Goal: Task Accomplishment & Management: Manage account settings

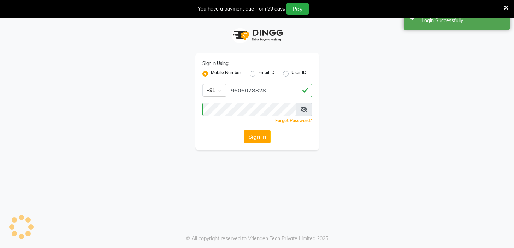
select select "95"
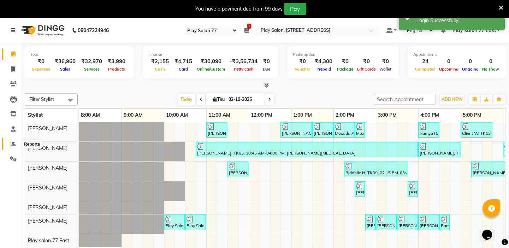
click at [11, 145] on icon at bounding box center [13, 143] width 5 height 5
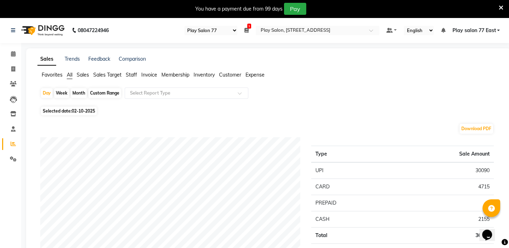
click at [81, 76] on span "Sales" at bounding box center [83, 75] width 12 height 6
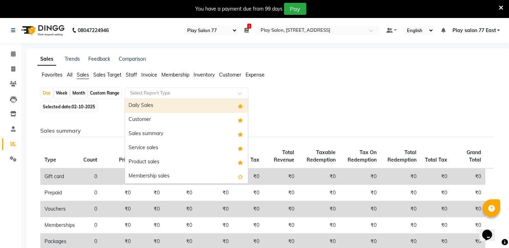
click at [145, 92] on input "text" at bounding box center [179, 93] width 102 height 7
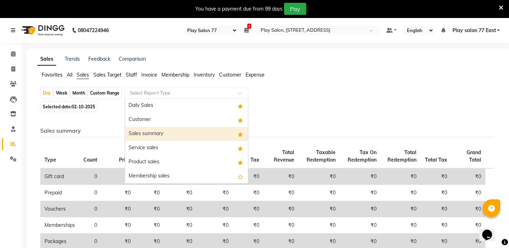
click at [145, 132] on div "Sales summary" at bounding box center [186, 134] width 123 height 14
select select "full_report"
select select "csv"
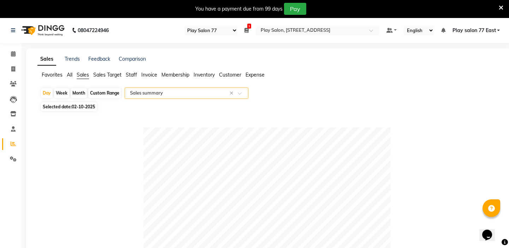
click at [130, 76] on span "Staff" at bounding box center [131, 75] width 11 height 6
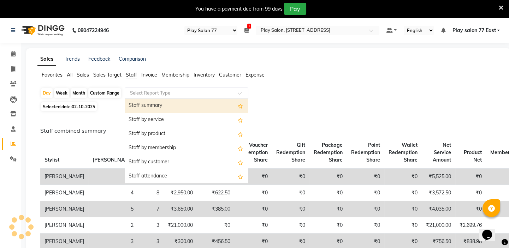
click at [149, 91] on input "text" at bounding box center [179, 93] width 102 height 7
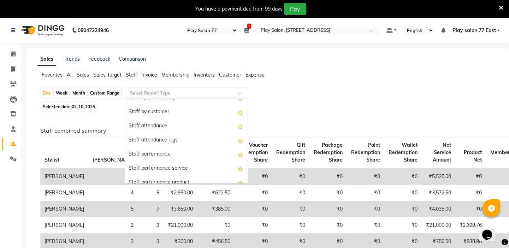
scroll to position [74, 0]
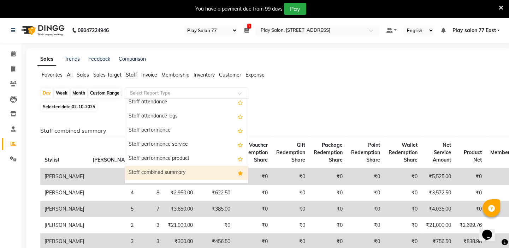
click at [157, 171] on div "Staff combined summary" at bounding box center [186, 173] width 123 height 14
select select "full_report"
select select "csv"
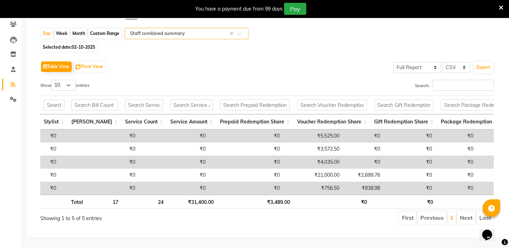
scroll to position [0, 396]
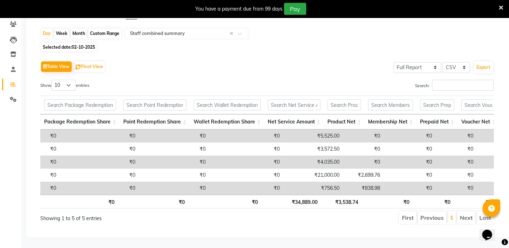
click at [383, 182] on td "₹0" at bounding box center [409, 188] width 52 height 13
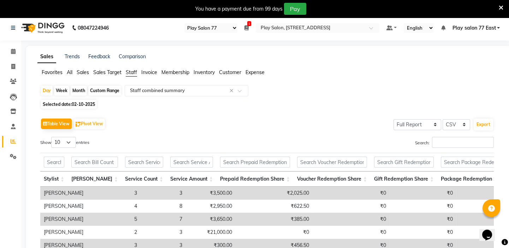
scroll to position [0, 0]
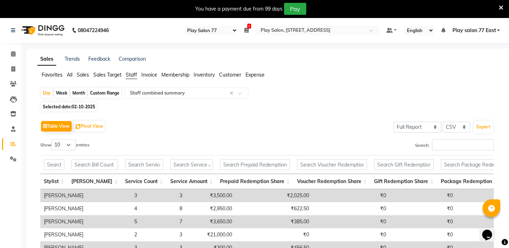
click at [83, 76] on span "Sales" at bounding box center [83, 75] width 12 height 6
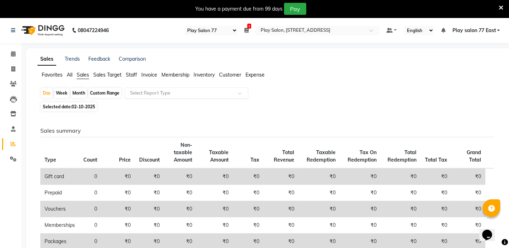
click at [148, 89] on div "Select Report Type" at bounding box center [187, 93] width 124 height 11
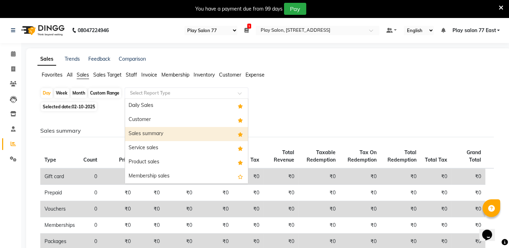
click at [142, 132] on div "Sales summary" at bounding box center [186, 134] width 123 height 14
select select "full_report"
select select "csv"
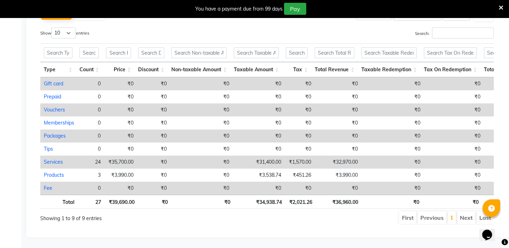
scroll to position [160, 0]
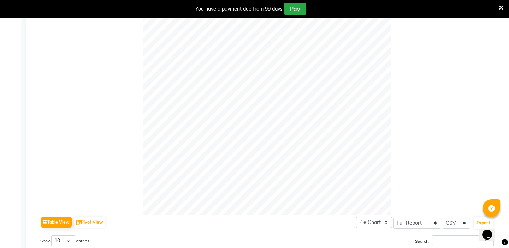
click at [507, 44] on div "Sales Trends Feedback Comparison Favorites All Sales Sales Target Staff Invoice…" at bounding box center [268, 167] width 484 height 557
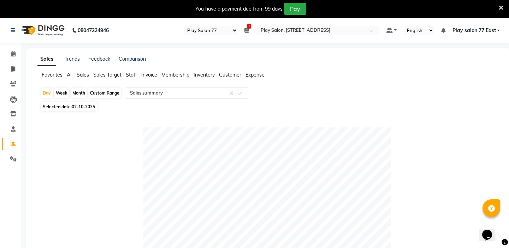
drag, startPoint x: 251, startPoint y: 76, endPoint x: 223, endPoint y: 77, distance: 28.6
click at [251, 76] on span "Expense" at bounding box center [254, 75] width 19 height 6
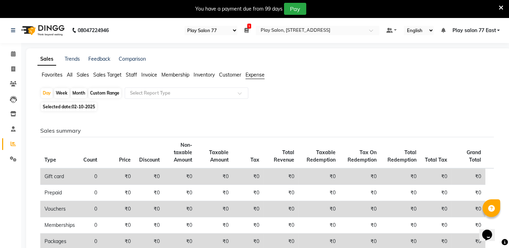
click at [226, 75] on span "Customer" at bounding box center [230, 75] width 22 height 6
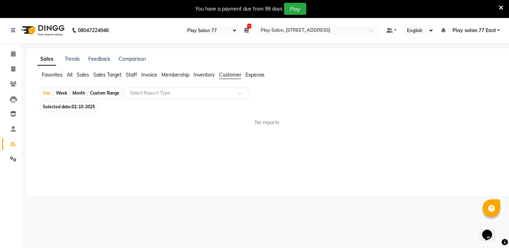
click at [148, 94] on input "text" at bounding box center [179, 93] width 102 height 7
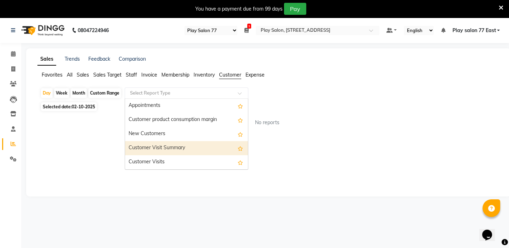
click at [161, 146] on div "Customer Visit Summary" at bounding box center [186, 148] width 123 height 14
select select "full_report"
select select "csv"
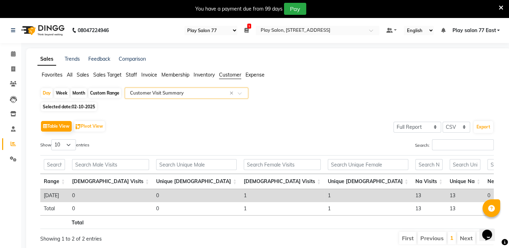
scroll to position [0, 275]
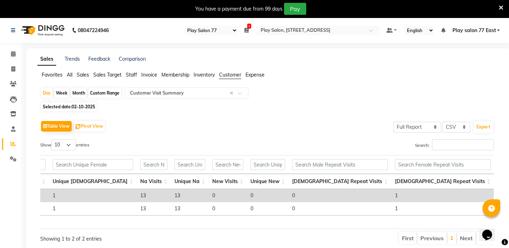
click at [70, 74] on span "All" at bounding box center [70, 75] width 6 height 6
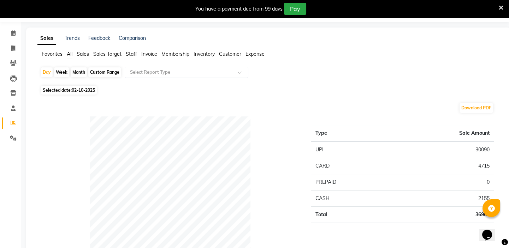
scroll to position [0, 0]
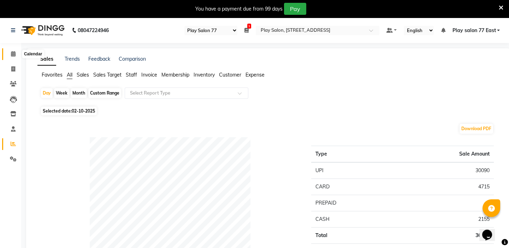
click at [13, 53] on icon at bounding box center [13, 53] width 5 height 5
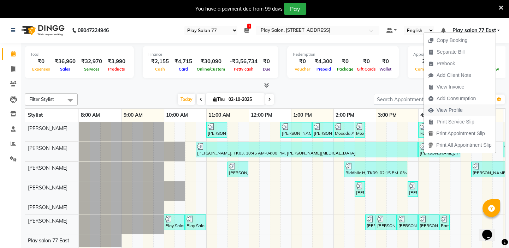
click at [442, 112] on span "View Profile" at bounding box center [449, 110] width 26 height 7
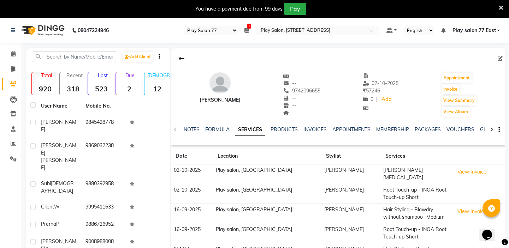
drag, startPoint x: 286, startPoint y: 90, endPoint x: 315, endPoint y: 89, distance: 29.3
click at [315, 89] on div "[PERSON_NAME] -- -- [PHONE_NUMBER] Mobile No. -- -- -- -- [DATE] ₹ 57246 0 | Ad…" at bounding box center [338, 91] width 334 height 52
copy span "9742096655"
click at [14, 51] on icon at bounding box center [13, 53] width 5 height 5
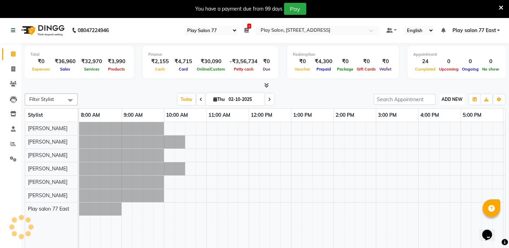
click at [450, 97] on span "ADD NEW" at bounding box center [451, 99] width 21 height 5
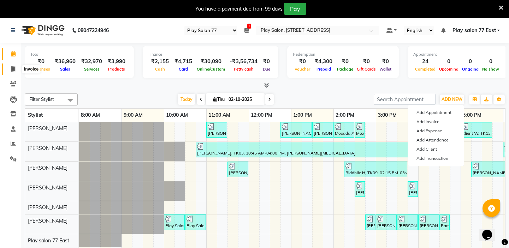
click at [12, 69] on icon at bounding box center [13, 68] width 4 height 5
select select "service"
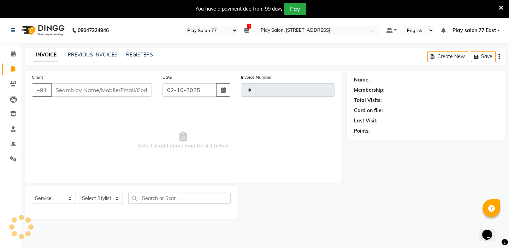
type input "1112"
select select "8547"
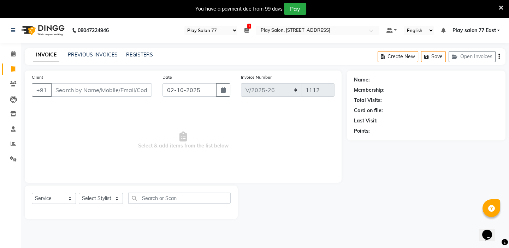
click at [62, 88] on input "Client" at bounding box center [101, 89] width 101 height 13
type input "9742096655"
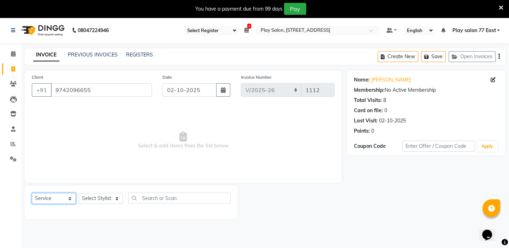
click at [54, 198] on select "Select Service Product Membership Package Voucher Prepaid Gift Card" at bounding box center [54, 198] width 44 height 11
select select "product"
click at [32, 193] on select "Select Service Product Membership Package Voucher Prepaid Gift Card" at bounding box center [54, 198] width 44 height 11
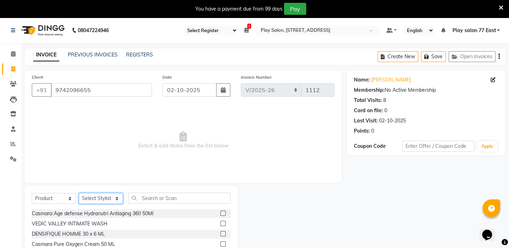
click at [100, 196] on select "Select Stylist [PERSON_NAME] Shimrah [PERSON_NAME] Play salon 77 East [PERSON_N…" at bounding box center [101, 198] width 44 height 11
select select "84936"
click at [79, 193] on select "Select Stylist [PERSON_NAME] Shimrah [PERSON_NAME] Play salon 77 East [PERSON_N…" at bounding box center [101, 198] width 44 height 11
click at [145, 198] on input "text" at bounding box center [179, 198] width 102 height 11
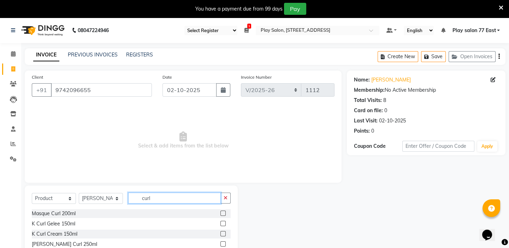
scroll to position [32, 0]
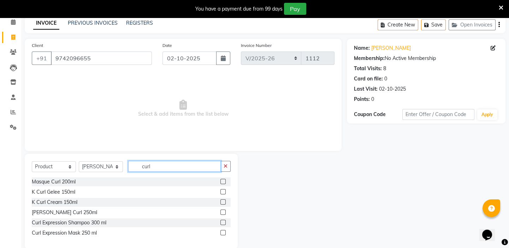
type input "curl"
click at [222, 233] on label at bounding box center [222, 232] width 5 height 5
click at [222, 233] on input "checkbox" at bounding box center [222, 233] width 5 height 5
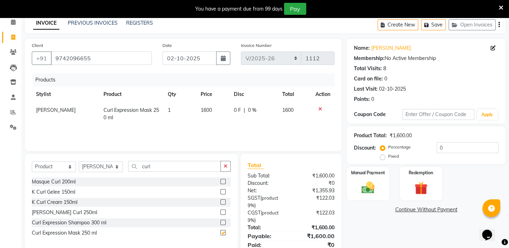
checkbox input "false"
click at [222, 222] on label at bounding box center [222, 222] width 5 height 5
click at [222, 222] on input "checkbox" at bounding box center [222, 223] width 5 height 5
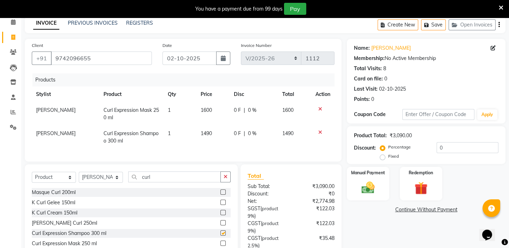
checkbox input "false"
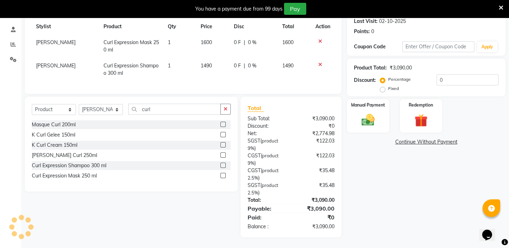
scroll to position [106, 0]
click at [375, 116] on img at bounding box center [368, 120] width 22 height 16
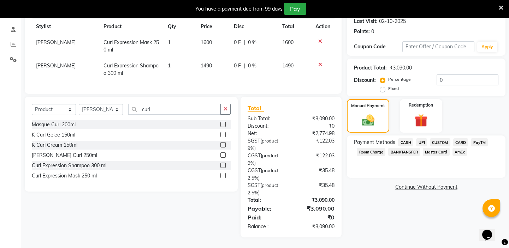
click at [420, 138] on span "UPI" at bounding box center [421, 142] width 11 height 8
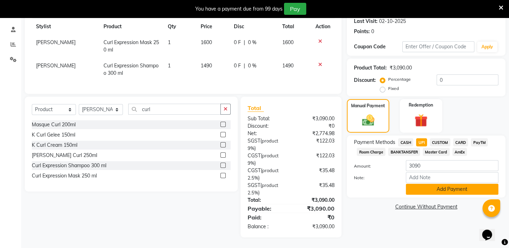
click at [451, 185] on button "Add Payment" at bounding box center [452, 189] width 92 height 11
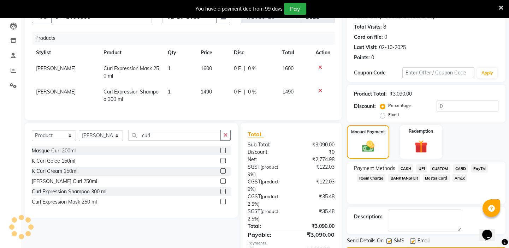
scroll to position [120, 0]
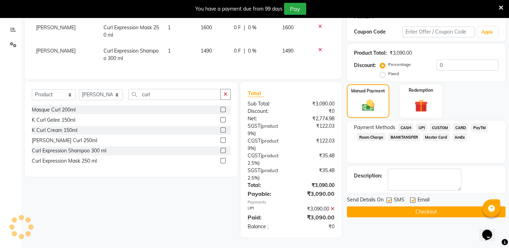
drag, startPoint x: 510, startPoint y: 223, endPoint x: 18, endPoint y: 2, distance: 539.5
click at [435, 206] on button "Checkout" at bounding box center [426, 211] width 158 height 11
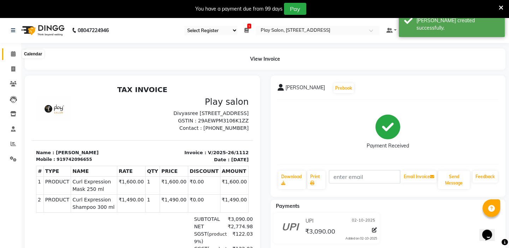
click at [13, 52] on icon at bounding box center [13, 53] width 5 height 5
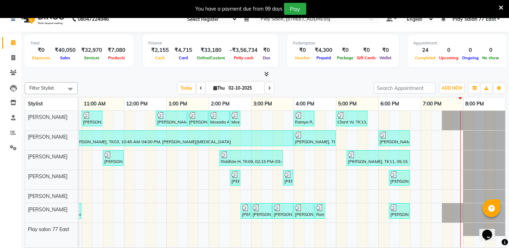
scroll to position [18, 0]
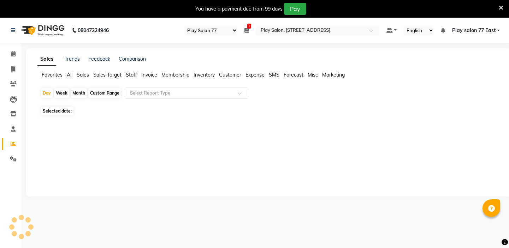
select select "95"
click at [136, 74] on span "Staff" at bounding box center [131, 75] width 11 height 6
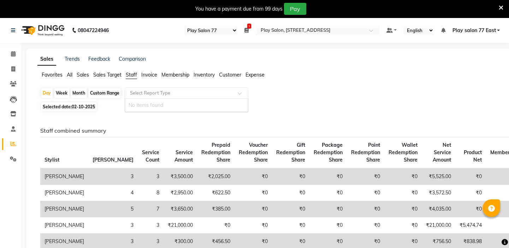
click at [148, 93] on input "text" at bounding box center [179, 93] width 102 height 7
click at [157, 90] on input "text" at bounding box center [179, 93] width 102 height 7
click at [134, 74] on span "Staff" at bounding box center [131, 75] width 11 height 6
click at [152, 92] on input "text" at bounding box center [179, 93] width 102 height 7
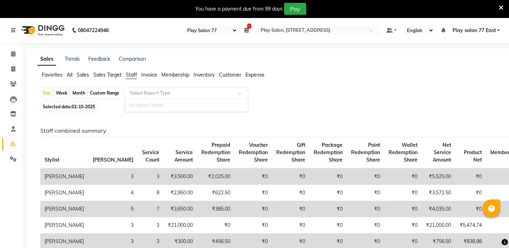
click at [259, 129] on h6 "Staff combined summary" at bounding box center [266, 130] width 453 height 7
click at [15, 143] on icon at bounding box center [13, 143] width 5 height 5
click at [70, 74] on span "All" at bounding box center [70, 75] width 6 height 6
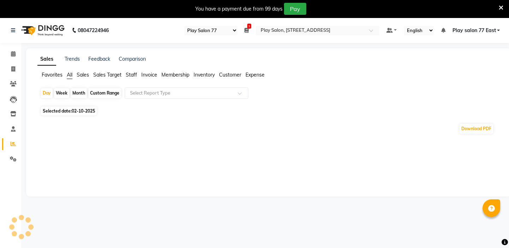
click at [84, 75] on span "Sales" at bounding box center [83, 75] width 12 height 6
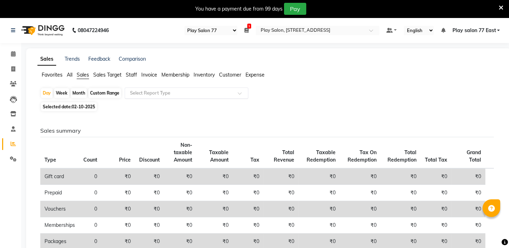
click at [141, 94] on input "text" at bounding box center [179, 93] width 102 height 7
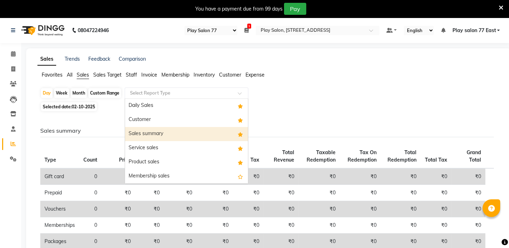
click at [141, 134] on div "Sales summary" at bounding box center [186, 134] width 123 height 14
select select "full_report"
select select "csv"
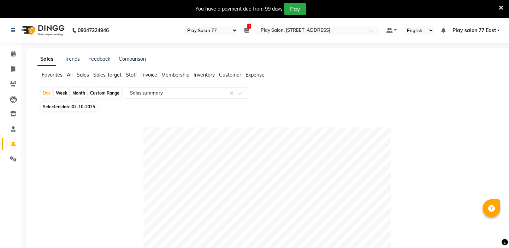
click at [67, 75] on span "All" at bounding box center [70, 75] width 6 height 6
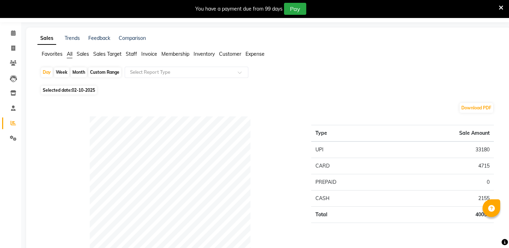
scroll to position [32, 0]
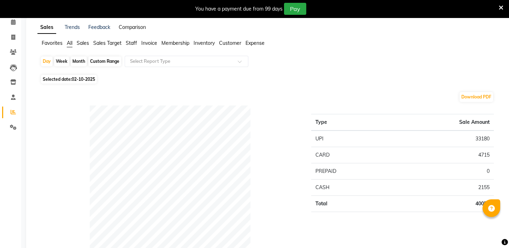
drag, startPoint x: 131, startPoint y: 43, endPoint x: 135, endPoint y: 43, distance: 4.2
click at [130, 43] on span "Staff" at bounding box center [131, 43] width 11 height 6
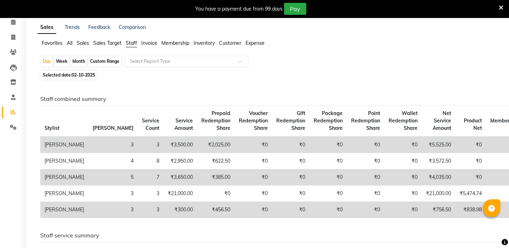
click at [152, 60] on input "text" at bounding box center [179, 61] width 102 height 7
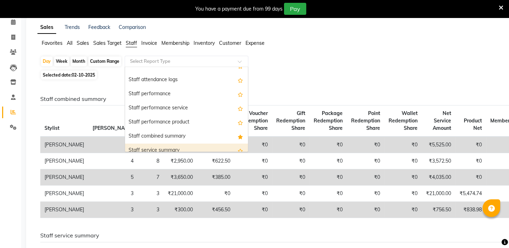
scroll to position [64, 0]
click at [176, 148] on div "Staff combined summary" at bounding box center [186, 151] width 123 height 14
select select "full_report"
select select "csv"
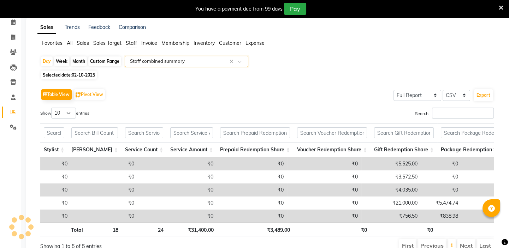
scroll to position [0, 396]
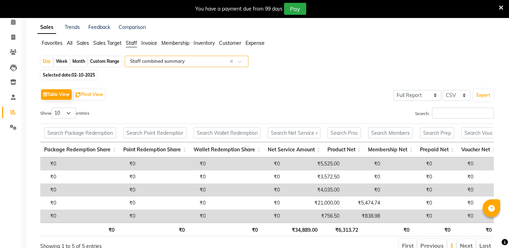
click at [68, 42] on span "All" at bounding box center [70, 43] width 6 height 6
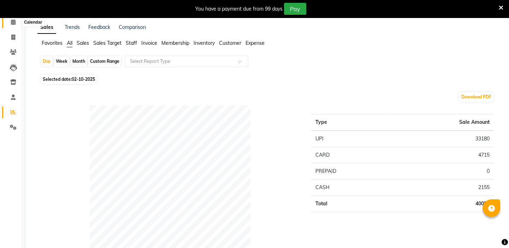
click at [13, 22] on icon at bounding box center [13, 21] width 5 height 5
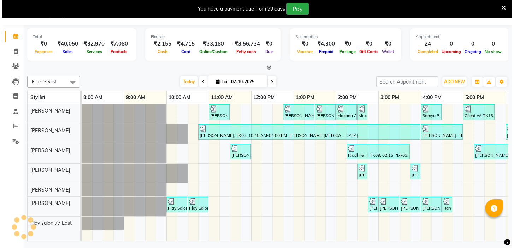
scroll to position [18, 0]
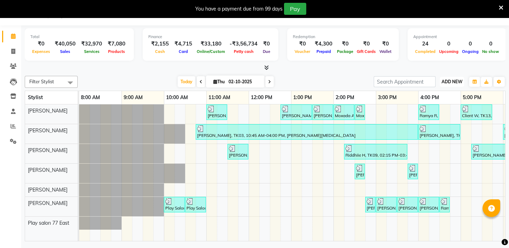
click at [459, 82] on span "ADD NEW" at bounding box center [451, 81] width 21 height 5
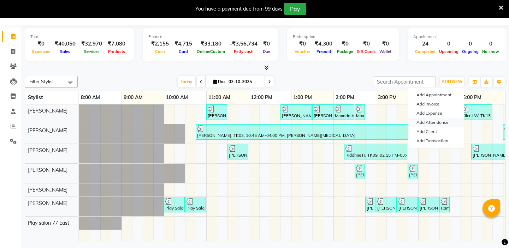
click at [440, 122] on link "Add Attendance" at bounding box center [436, 122] width 56 height 9
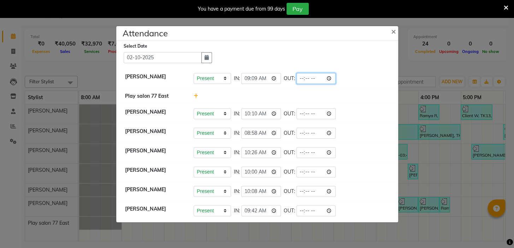
click at [312, 78] on input "time" at bounding box center [316, 78] width 40 height 11
type input "20:02"
click at [358, 117] on div "Present Absent Late Half Day Weekly Off IN: 10:10 OUT:" at bounding box center [291, 113] width 196 height 11
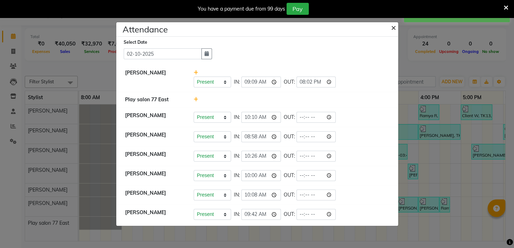
click at [391, 28] on span "×" at bounding box center [393, 27] width 5 height 11
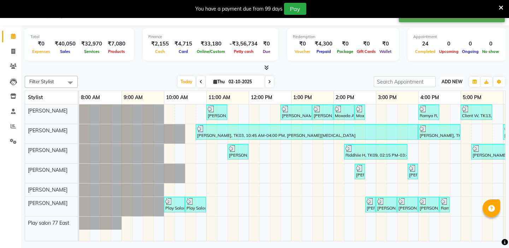
click at [455, 82] on span "ADD NEW" at bounding box center [451, 81] width 21 height 5
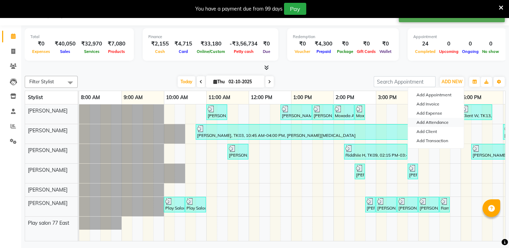
click at [434, 121] on link "Add Attendance" at bounding box center [436, 122] width 56 height 9
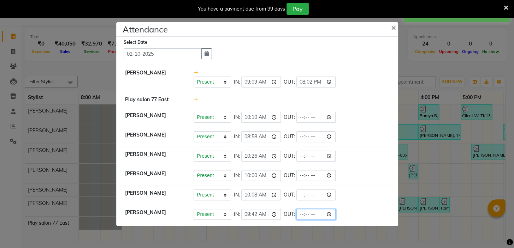
click at [312, 214] on input "time" at bounding box center [316, 214] width 40 height 11
click at [367, 106] on li "Play salon 77 East" at bounding box center [257, 100] width 278 height 16
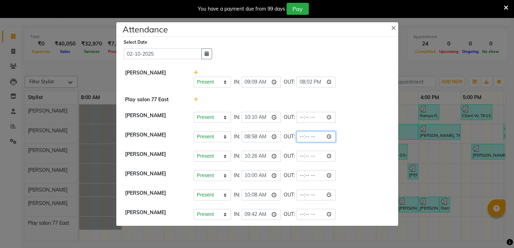
click at [310, 134] on input "time" at bounding box center [316, 136] width 40 height 11
type input "19:04"
click at [365, 146] on li "Shanti bishwakarm Present Absent Late Half Day Weekly Off IN: 10:26 OUT:" at bounding box center [257, 156] width 278 height 20
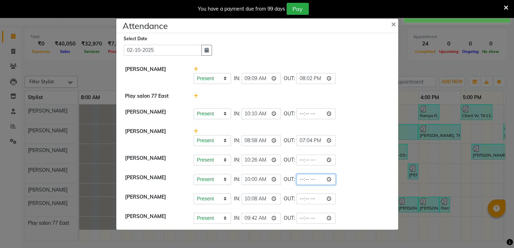
click at [308, 177] on input "time" at bounding box center [316, 179] width 40 height 11
type input "19:36"
click at [354, 126] on li "Bhidadar Mahatha Present Absent Late Half Day Weekly Off IN: 08:58 OUT: 19:04" at bounding box center [257, 137] width 278 height 27
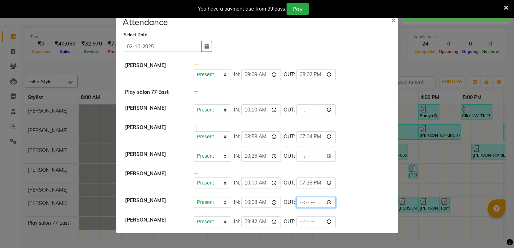
click at [311, 204] on input "time" at bounding box center [316, 202] width 40 height 11
type input "20:05"
click at [367, 117] on li "Sapna Tamang Present Absent Late Half Day Weekly Off IN: 10:10 OUT:" at bounding box center [257, 110] width 278 height 20
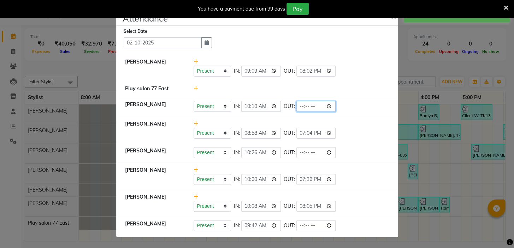
click at [310, 106] on input "time" at bounding box center [316, 106] width 40 height 11
type input "20:05"
click at [349, 118] on li "Bhidadar Mahatha Present Absent Late Half Day Weekly Off IN: 08:58 OUT: 19:04" at bounding box center [257, 129] width 278 height 27
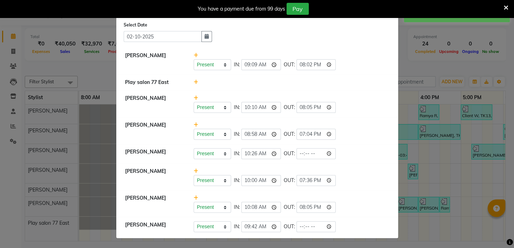
scroll to position [6, 0]
click at [309, 229] on input "time" at bounding box center [316, 226] width 40 height 11
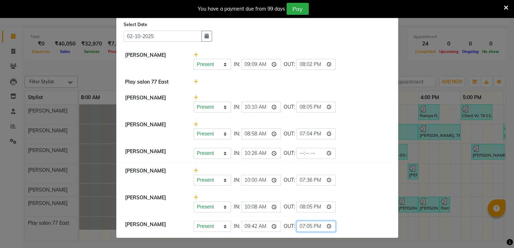
type input "19:31"
click at [354, 183] on div "Present Absent Late Half Day Weekly Off IN: 10:00 OUT: 19:36" at bounding box center [291, 180] width 196 height 11
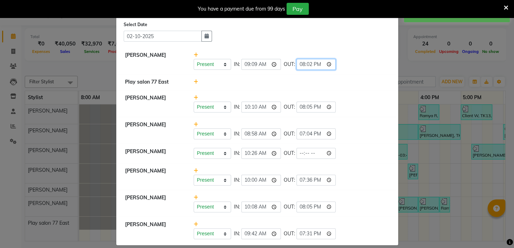
click at [308, 64] on input "20:02" at bounding box center [316, 64] width 40 height 11
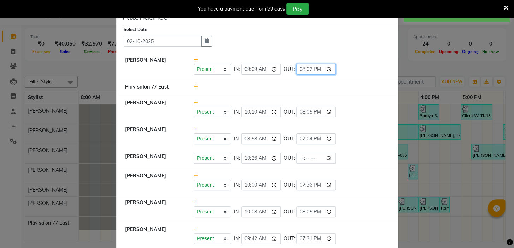
scroll to position [0, 0]
click at [307, 67] on input "20:02" at bounding box center [316, 70] width 40 height 11
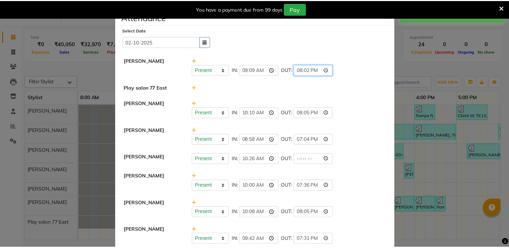
scroll to position [13, 0]
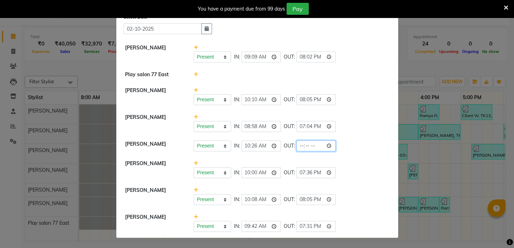
click at [310, 147] on input "time" at bounding box center [316, 145] width 40 height 11
type input "20:06"
click at [382, 136] on li "Bhidadar Mahatha Present Absent Late Half Day Weekly Off IN: 08:58 OUT: 19:04" at bounding box center [257, 122] width 278 height 27
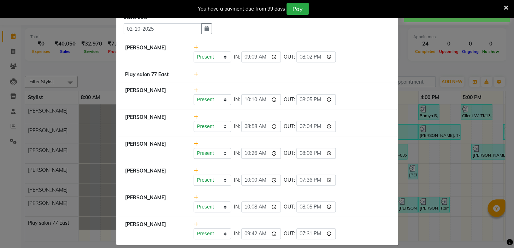
click at [452, 133] on ngb-modal-window "Attendance × Select Date 02-10-2025 Manisha Gurung Present Absent Late Half Day…" at bounding box center [257, 124] width 514 height 248
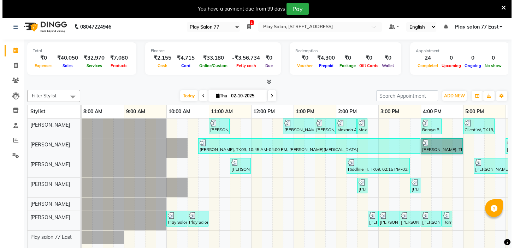
scroll to position [0, 0]
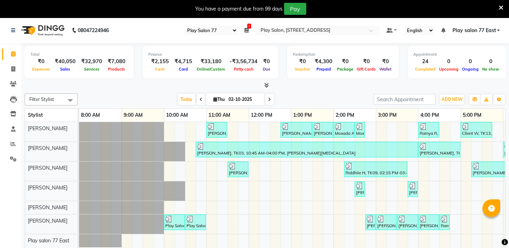
click at [248, 30] on icon at bounding box center [246, 30] width 4 height 5
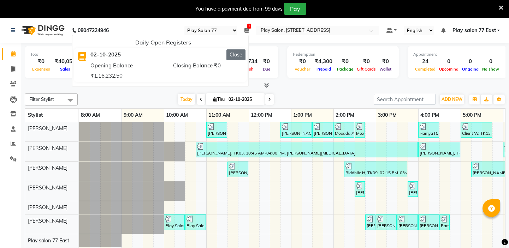
click at [235, 56] on button "Close" at bounding box center [235, 54] width 19 height 11
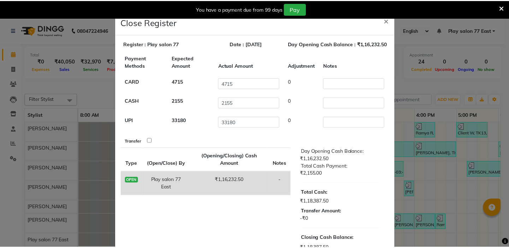
scroll to position [32, 0]
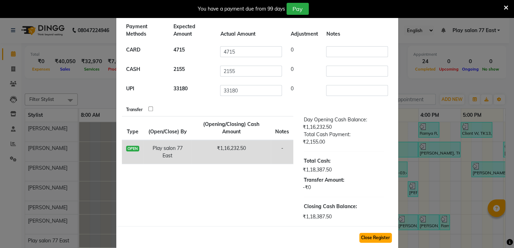
click at [378, 237] on button "Close Register" at bounding box center [375, 238] width 32 height 10
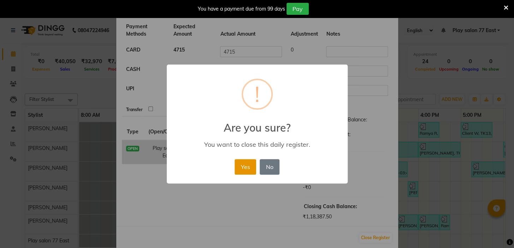
click at [250, 162] on button "Yes" at bounding box center [245, 167] width 22 height 16
